Goal: Task Accomplishment & Management: Complete application form

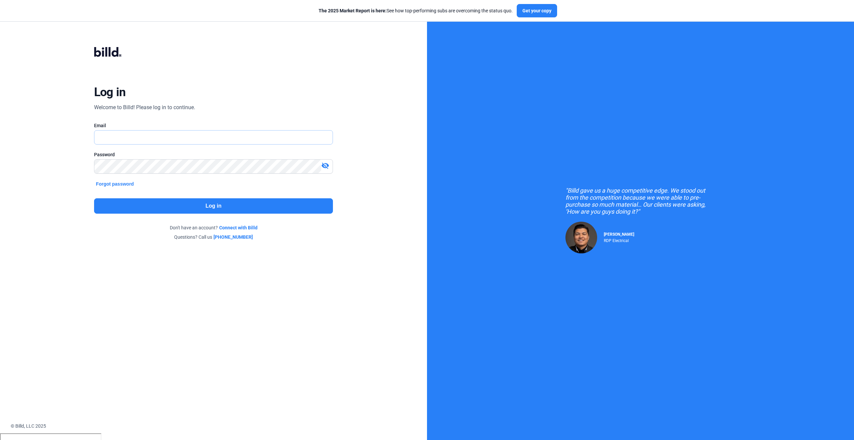
type input "[PERSON_NAME][EMAIL_ADDRESS][PERSON_NAME][DOMAIN_NAME]"
click at [175, 209] on button "Log in" at bounding box center [213, 205] width 239 height 15
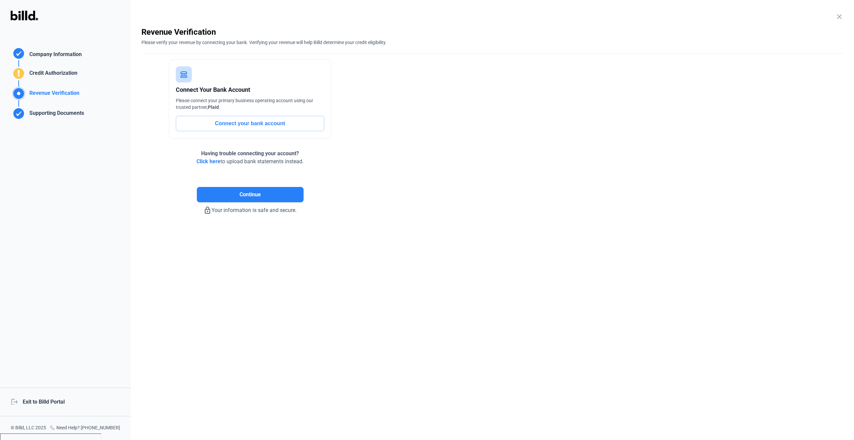
click at [69, 114] on div "Supporting Documents" at bounding box center [55, 114] width 57 height 11
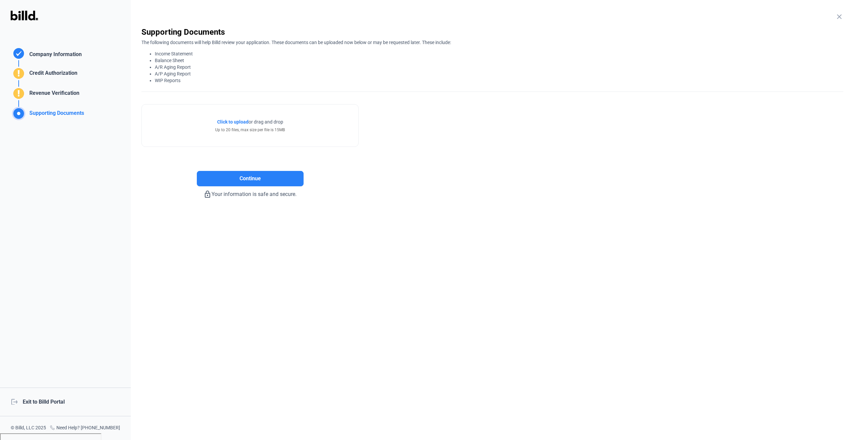
click at [71, 92] on div "Revenue Verification" at bounding box center [53, 94] width 53 height 11
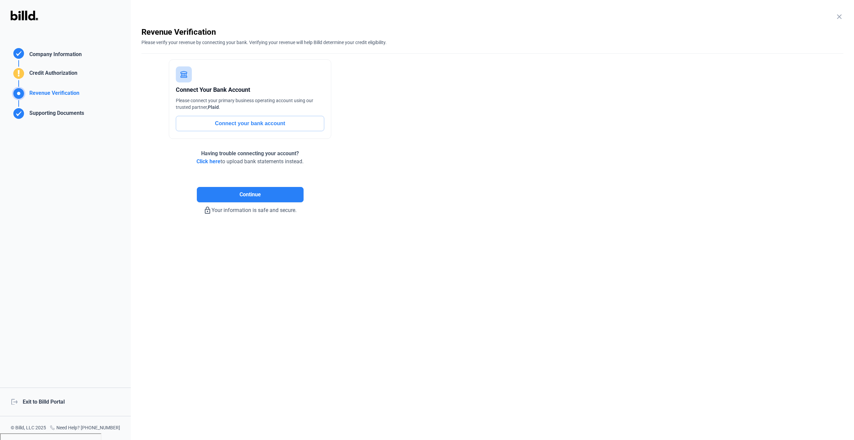
click at [68, 70] on div "Credit Authorization" at bounding box center [52, 74] width 51 height 11
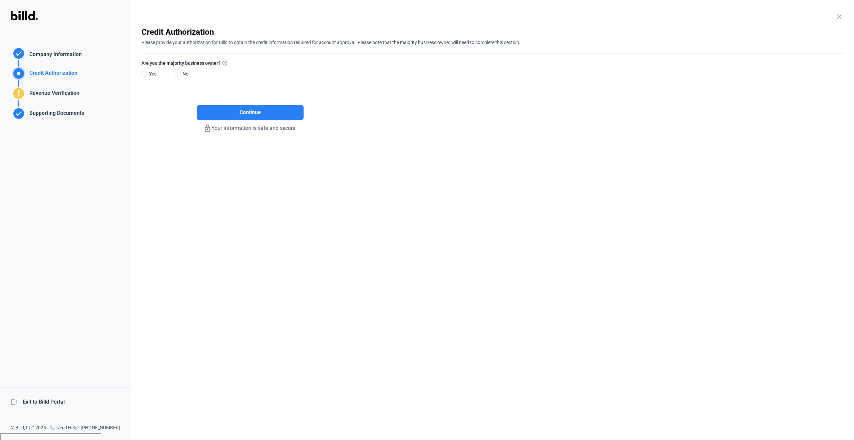
click at [54, 93] on div "Revenue Verification" at bounding box center [53, 94] width 53 height 11
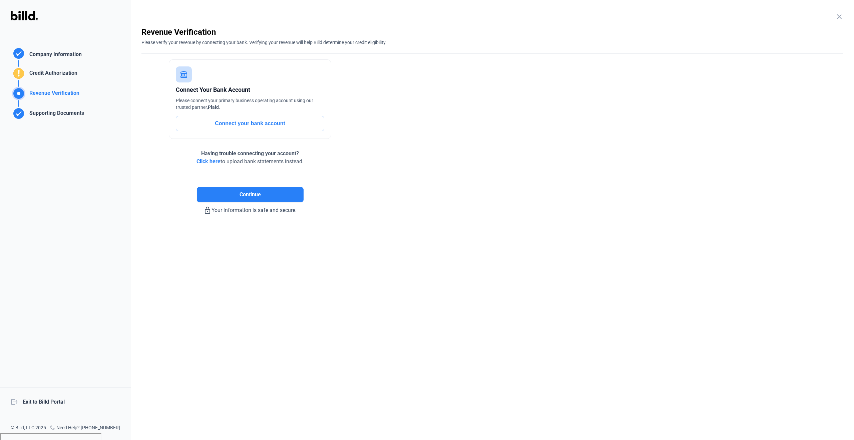
click at [73, 112] on div "Supporting Documents" at bounding box center [55, 114] width 57 height 11
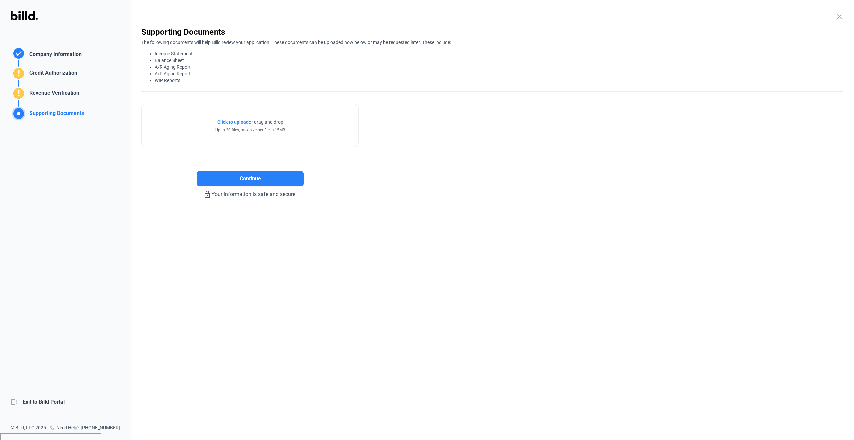
click at [63, 93] on div "Revenue Verification" at bounding box center [53, 94] width 53 height 11
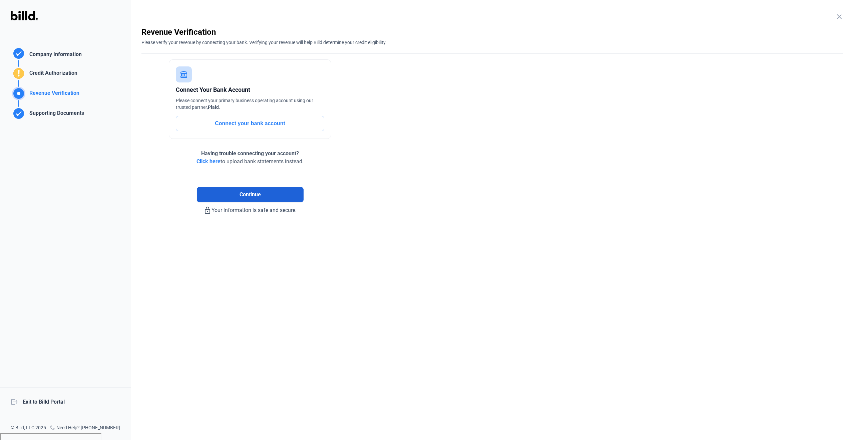
click at [265, 200] on button "Continue" at bounding box center [250, 194] width 107 height 15
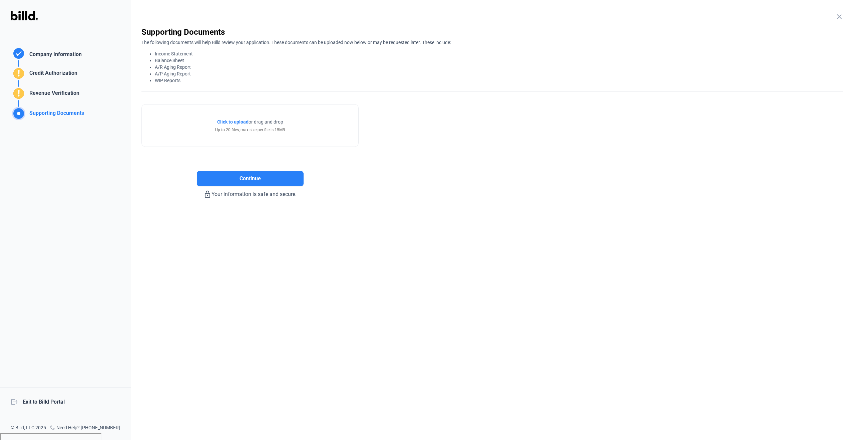
click at [73, 93] on div "Revenue Verification" at bounding box center [53, 94] width 53 height 11
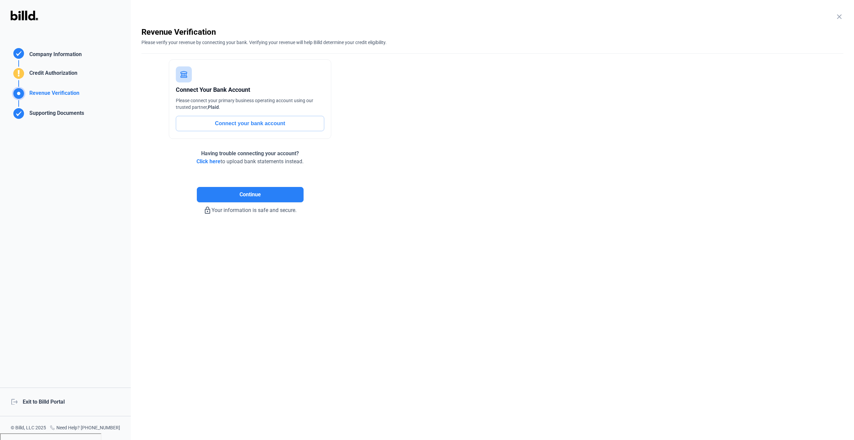
click at [228, 193] on button "Continue" at bounding box center [250, 194] width 107 height 15
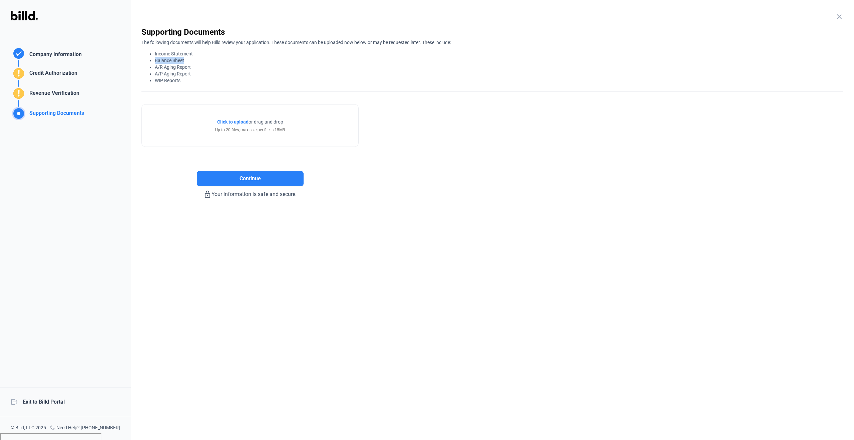
drag, startPoint x: 156, startPoint y: 59, endPoint x: 185, endPoint y: 60, distance: 29.7
click at [185, 60] on li "Balance Sheet" at bounding box center [499, 60] width 688 height 7
drag, startPoint x: 192, startPoint y: 66, endPoint x: 166, endPoint y: 67, distance: 25.7
click at [166, 67] on li "A/R Aging Report" at bounding box center [499, 67] width 688 height 7
click at [78, 112] on div "Supporting Documents" at bounding box center [55, 114] width 57 height 11
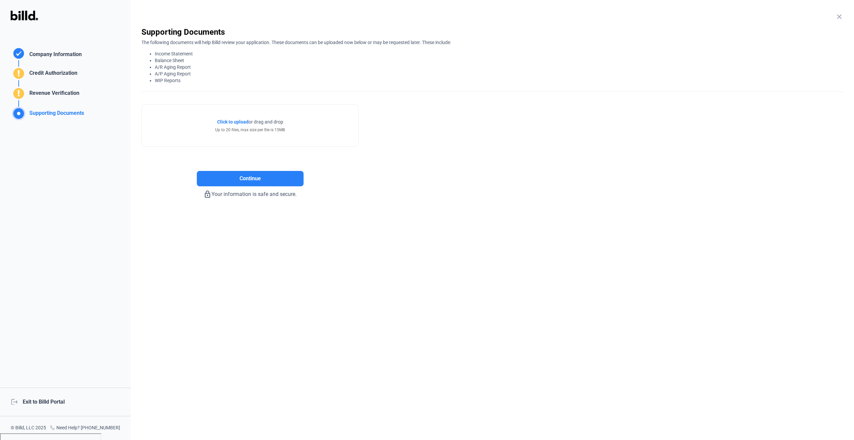
click at [71, 92] on div "Revenue Verification" at bounding box center [53, 94] width 53 height 11
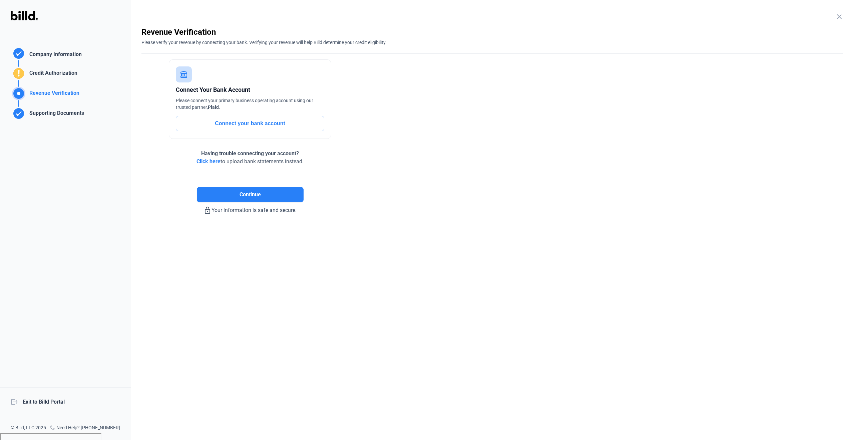
click at [72, 74] on div "Credit Authorization" at bounding box center [52, 74] width 51 height 11
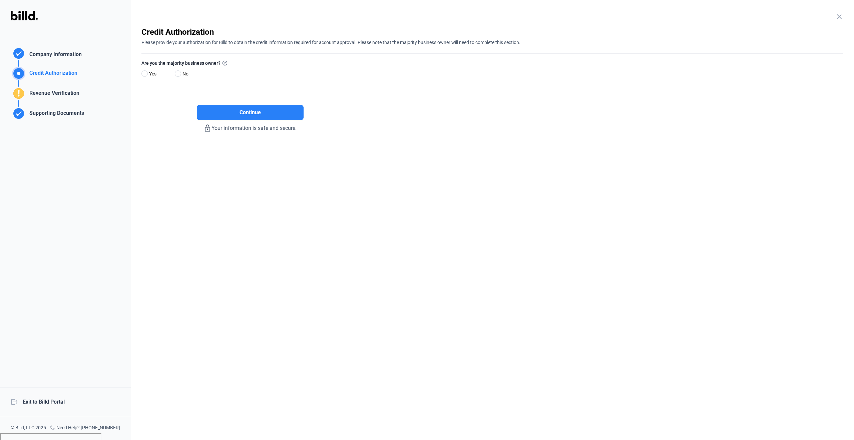
click at [63, 54] on div "Company Information" at bounding box center [54, 55] width 55 height 10
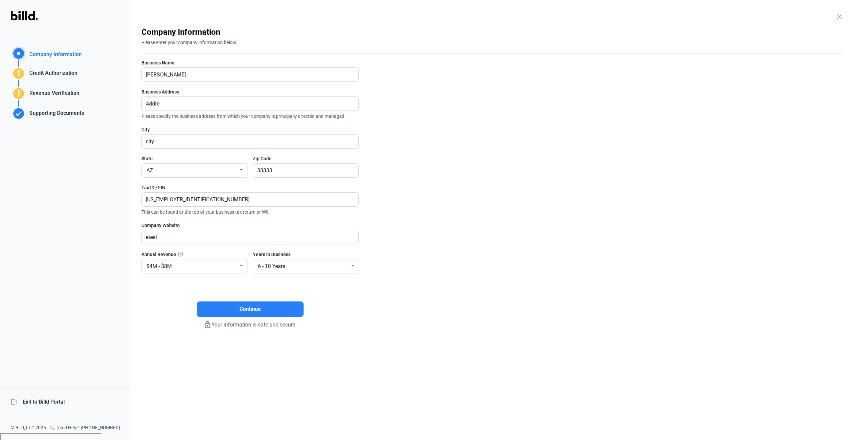
click at [67, 115] on div "Supporting Documents" at bounding box center [55, 114] width 57 height 11
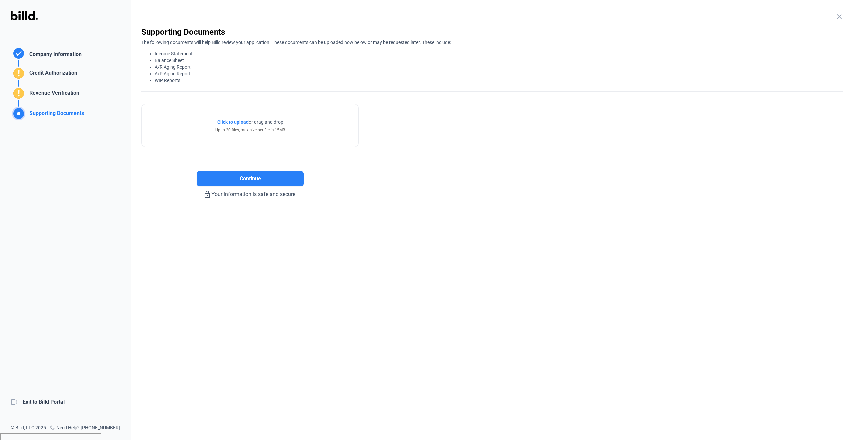
click at [35, 399] on div "logout Exit to Billd Portal" at bounding box center [65, 401] width 131 height 29
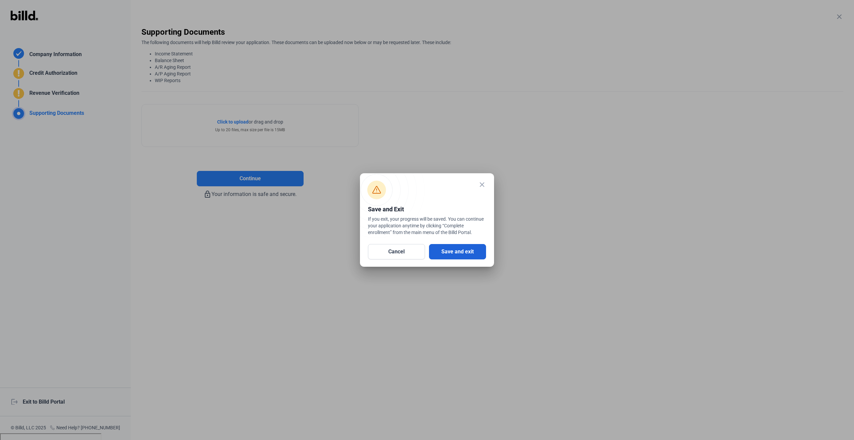
click at [464, 253] on button "Save and exit" at bounding box center [457, 251] width 57 height 15
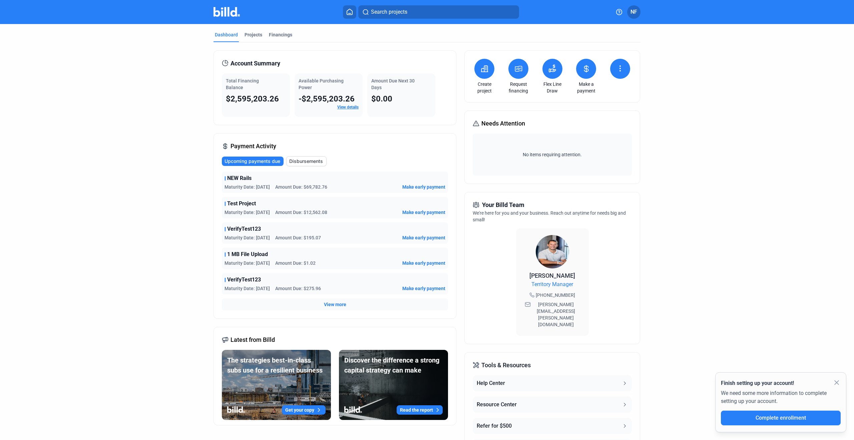
click at [637, 13] on button "NF" at bounding box center [633, 11] width 13 height 13
click at [673, 20] on div at bounding box center [427, 220] width 854 height 440
click at [632, 13] on span "NF" at bounding box center [633, 12] width 7 height 8
click at [673, 81] on div at bounding box center [427, 220] width 854 height 440
click at [623, 69] on button at bounding box center [620, 69] width 20 height 20
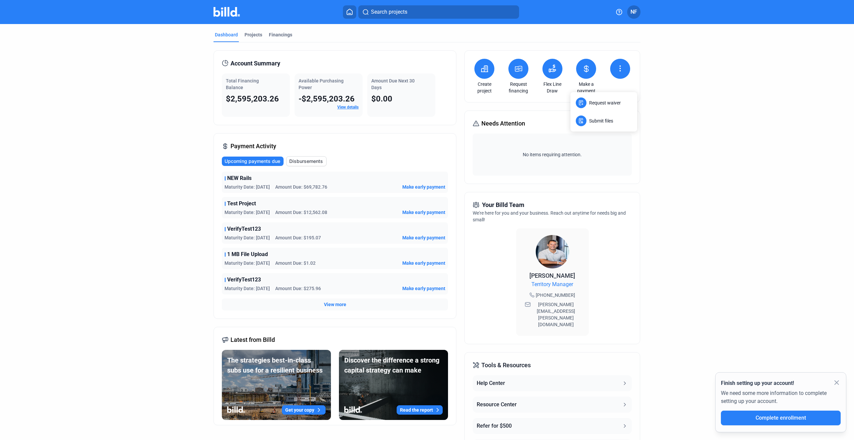
click at [687, 77] on div at bounding box center [427, 220] width 854 height 440
click at [620, 66] on icon at bounding box center [620, 66] width 1 height 1
click at [655, 78] on div at bounding box center [427, 220] width 854 height 440
click at [617, 72] on icon at bounding box center [620, 68] width 8 height 8
click at [654, 132] on div at bounding box center [427, 220] width 854 height 440
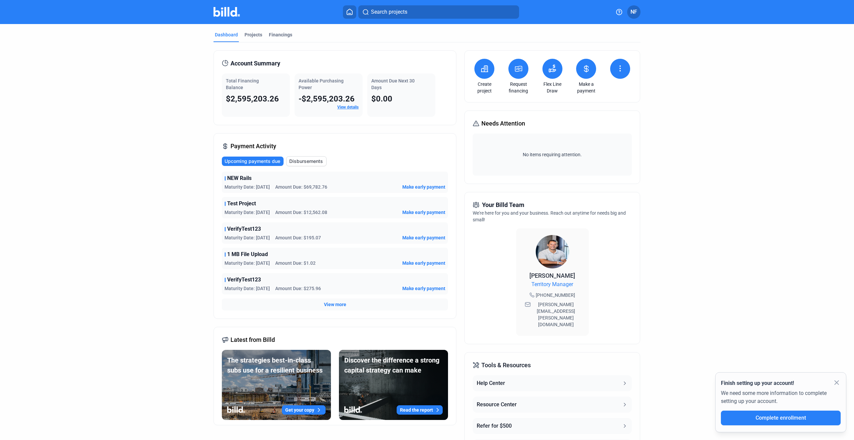
click at [619, 69] on icon at bounding box center [620, 68] width 8 height 8
click at [602, 115] on span "Submit files" at bounding box center [595, 114] width 24 height 7
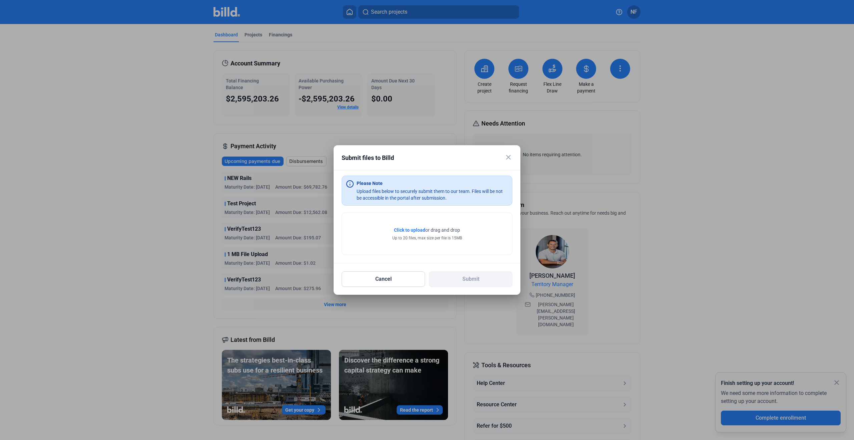
drag, startPoint x: 508, startPoint y: 156, endPoint x: 504, endPoint y: 158, distance: 4.3
click at [508, 156] on mat-icon "close" at bounding box center [508, 157] width 8 height 8
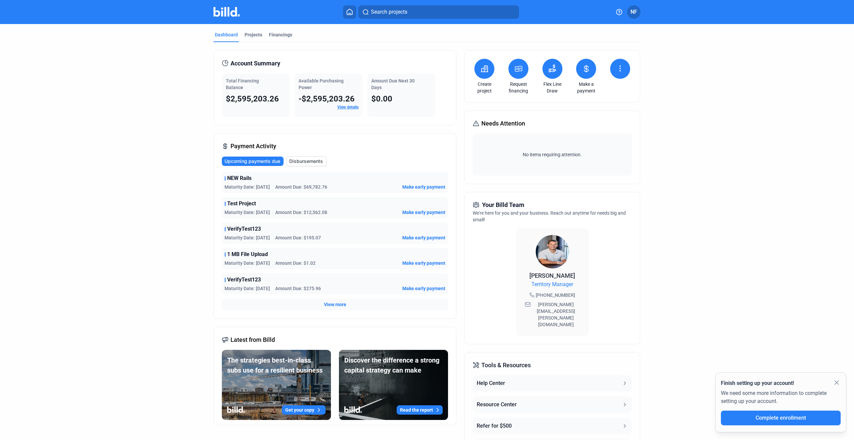
drag, startPoint x: 753, startPoint y: 69, endPoint x: 730, endPoint y: 71, distance: 23.0
click at [753, 69] on dashboard "Dashboard Projects Financings Account Summary Total Financing Balance $2,595,20…" at bounding box center [427, 254] width 768 height 461
click at [793, 417] on span "Complete enrollment" at bounding box center [780, 417] width 50 height 6
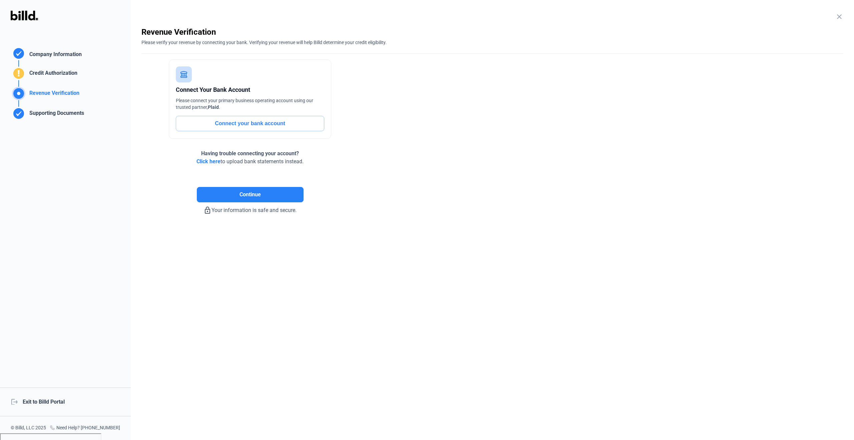
click at [267, 193] on button "Continue" at bounding box center [250, 194] width 107 height 15
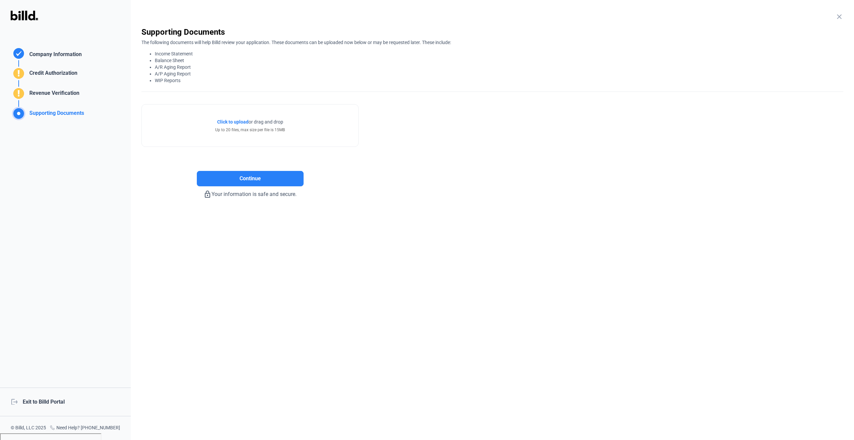
click at [58, 93] on div "Revenue Verification" at bounding box center [53, 94] width 53 height 11
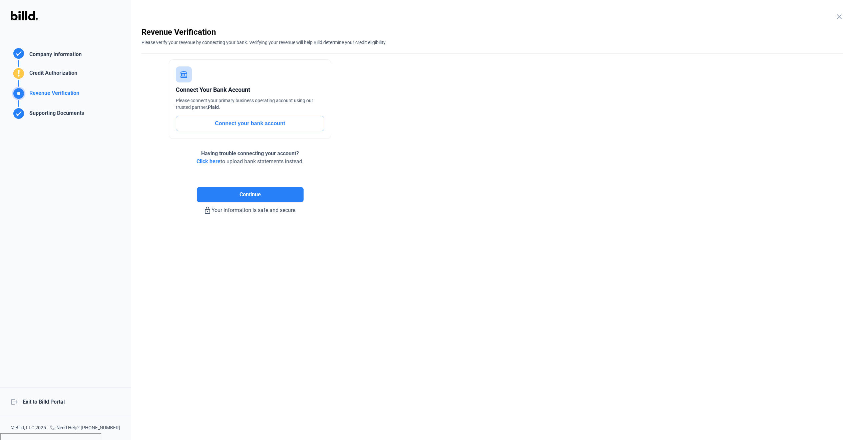
click at [76, 116] on div "Supporting Documents" at bounding box center [55, 114] width 57 height 11
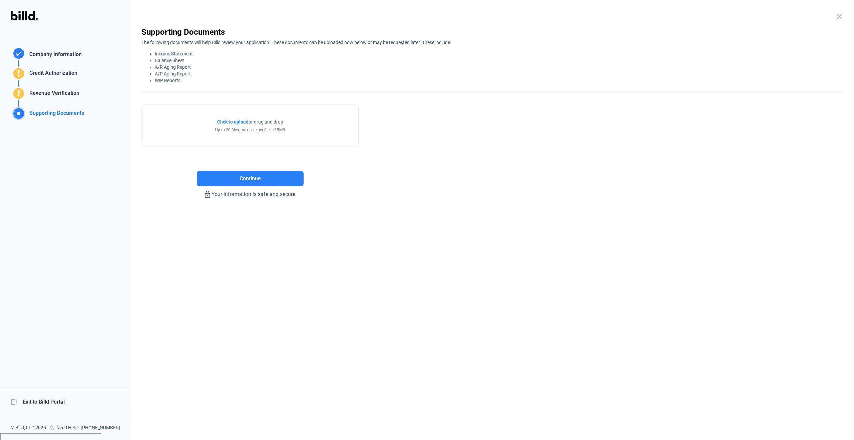
click at [63, 92] on div "Revenue Verification" at bounding box center [53, 94] width 53 height 11
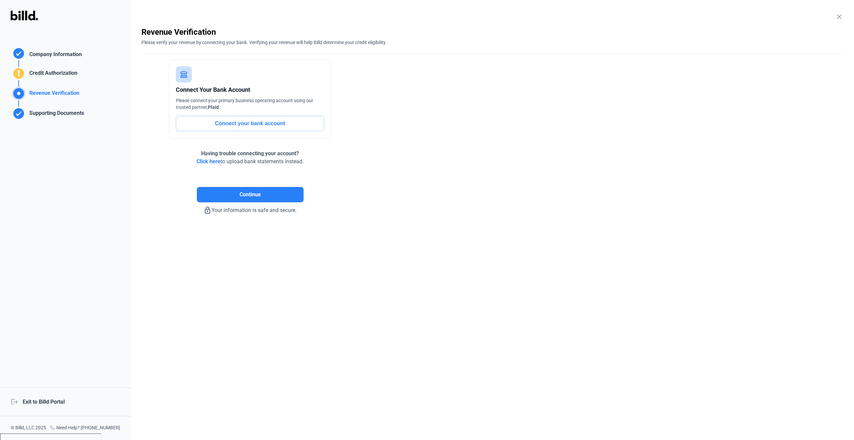
click at [71, 112] on div "Supporting Documents" at bounding box center [55, 114] width 57 height 11
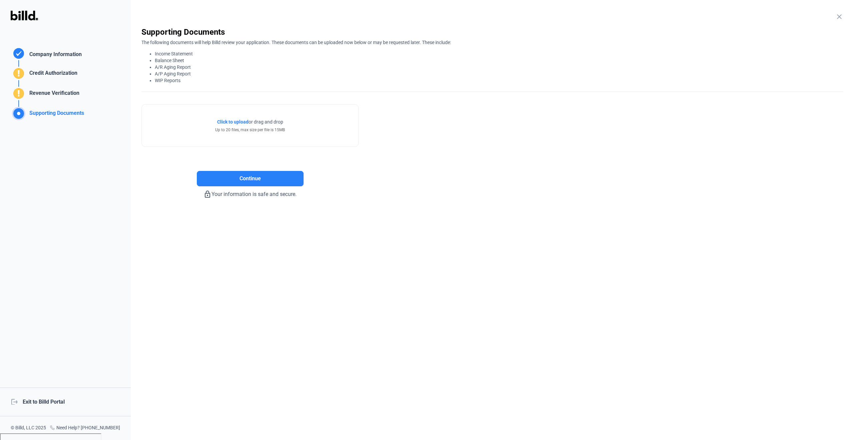
click at [72, 93] on div "Revenue Verification" at bounding box center [53, 94] width 53 height 11
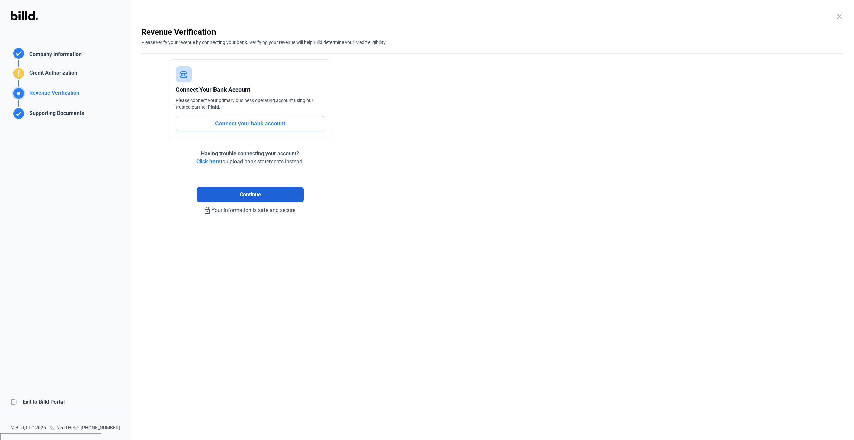
click at [229, 197] on button "Continue" at bounding box center [250, 194] width 107 height 15
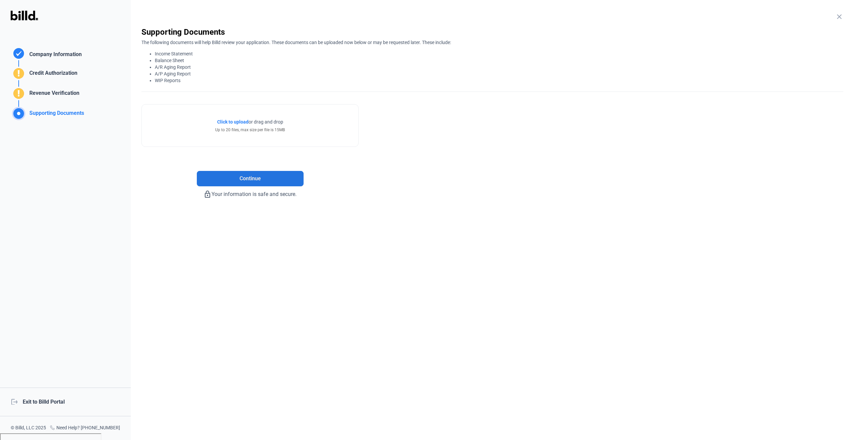
click at [239, 177] on span "Continue" at bounding box center [249, 178] width 21 height 8
